Goal: Task Accomplishment & Management: Use online tool/utility

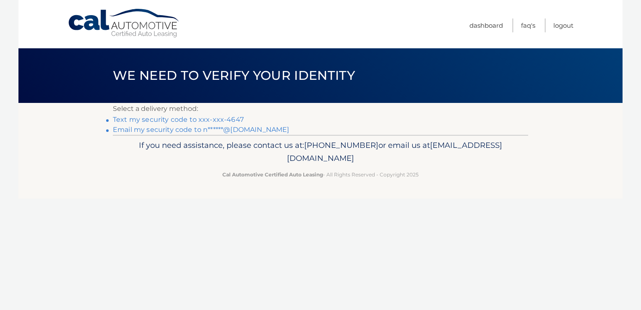
click at [183, 120] on link "Text my security code to xxx-xxx-4647" at bounding box center [178, 119] width 131 height 8
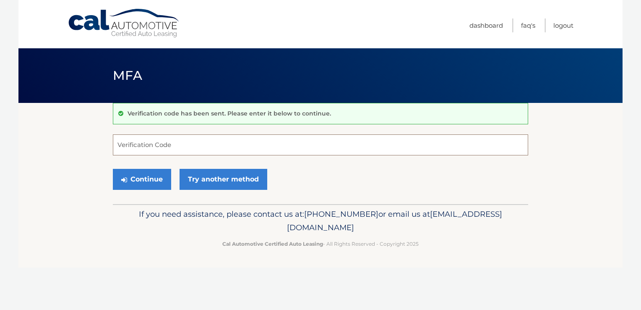
click at [185, 150] on input "Verification Code" at bounding box center [320, 144] width 415 height 21
type input "989504"
click at [135, 173] on button "Continue" at bounding box center [142, 179] width 58 height 21
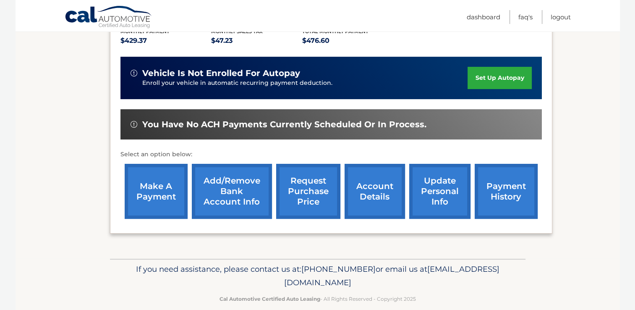
scroll to position [198, 0]
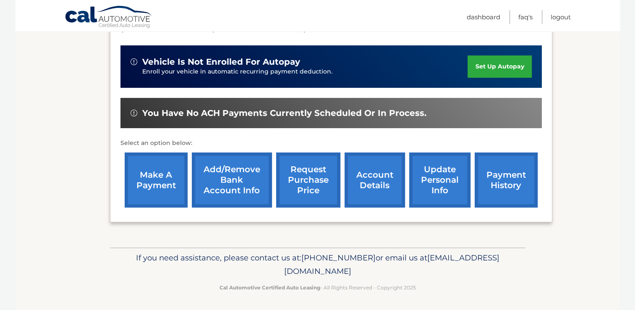
drag, startPoint x: 0, startPoint y: 0, endPoint x: 135, endPoint y: 173, distance: 219.4
click at [135, 173] on link "make a payment" at bounding box center [156, 179] width 63 height 55
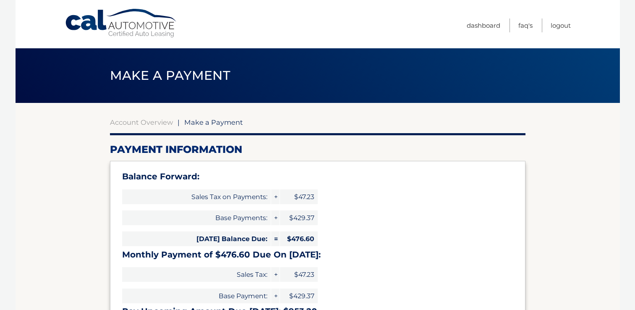
select select "YmY1MmJiMjAtYWMyYS00OTg5LTg0MTMtNTQ0ZWQ3ZTQwYzhk"
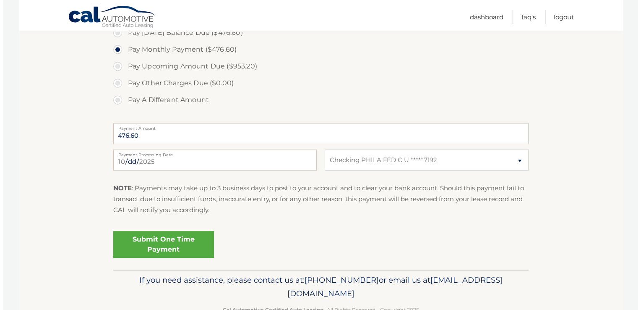
scroll to position [336, 0]
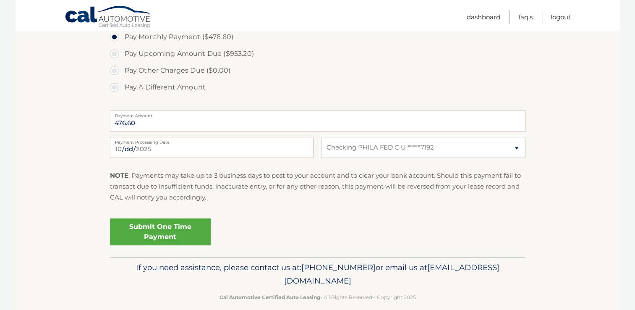
click at [158, 234] on link "Submit One Time Payment" at bounding box center [160, 231] width 101 height 27
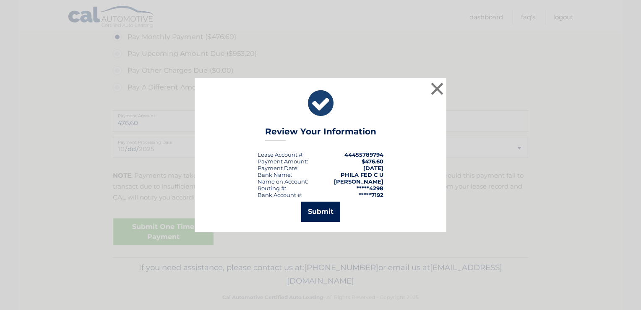
click at [327, 207] on button "Submit" at bounding box center [320, 211] width 39 height 20
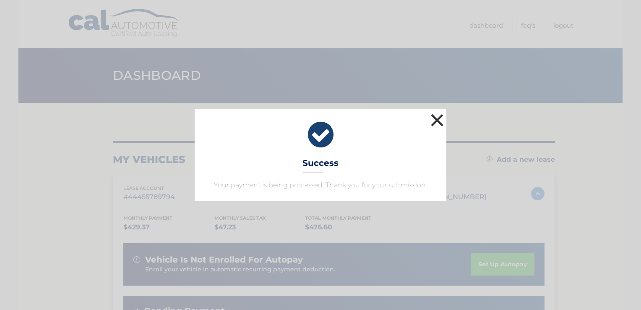
click at [439, 122] on button "×" at bounding box center [437, 120] width 17 height 17
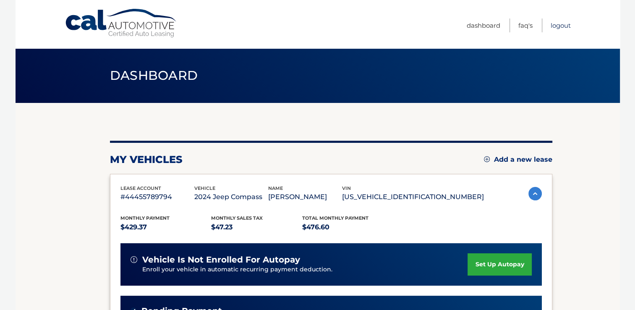
click at [560, 22] on link "Logout" at bounding box center [560, 25] width 20 height 14
